Goal: Information Seeking & Learning: Learn about a topic

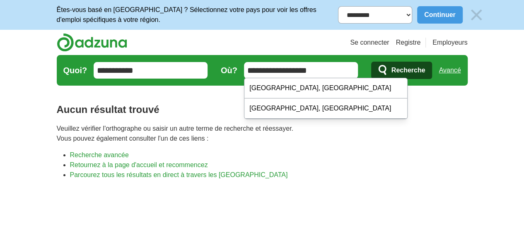
type input "**********"
click at [371, 62] on button "Recherche" at bounding box center [401, 70] width 61 height 17
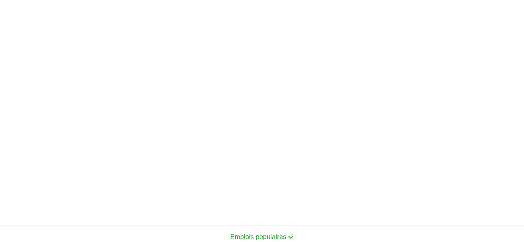
scroll to position [265, 0]
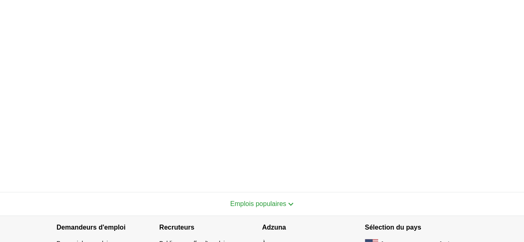
click at [258, 206] on button "Emplois populaires" at bounding box center [262, 204] width 64 height 10
